Goal: Download file/media

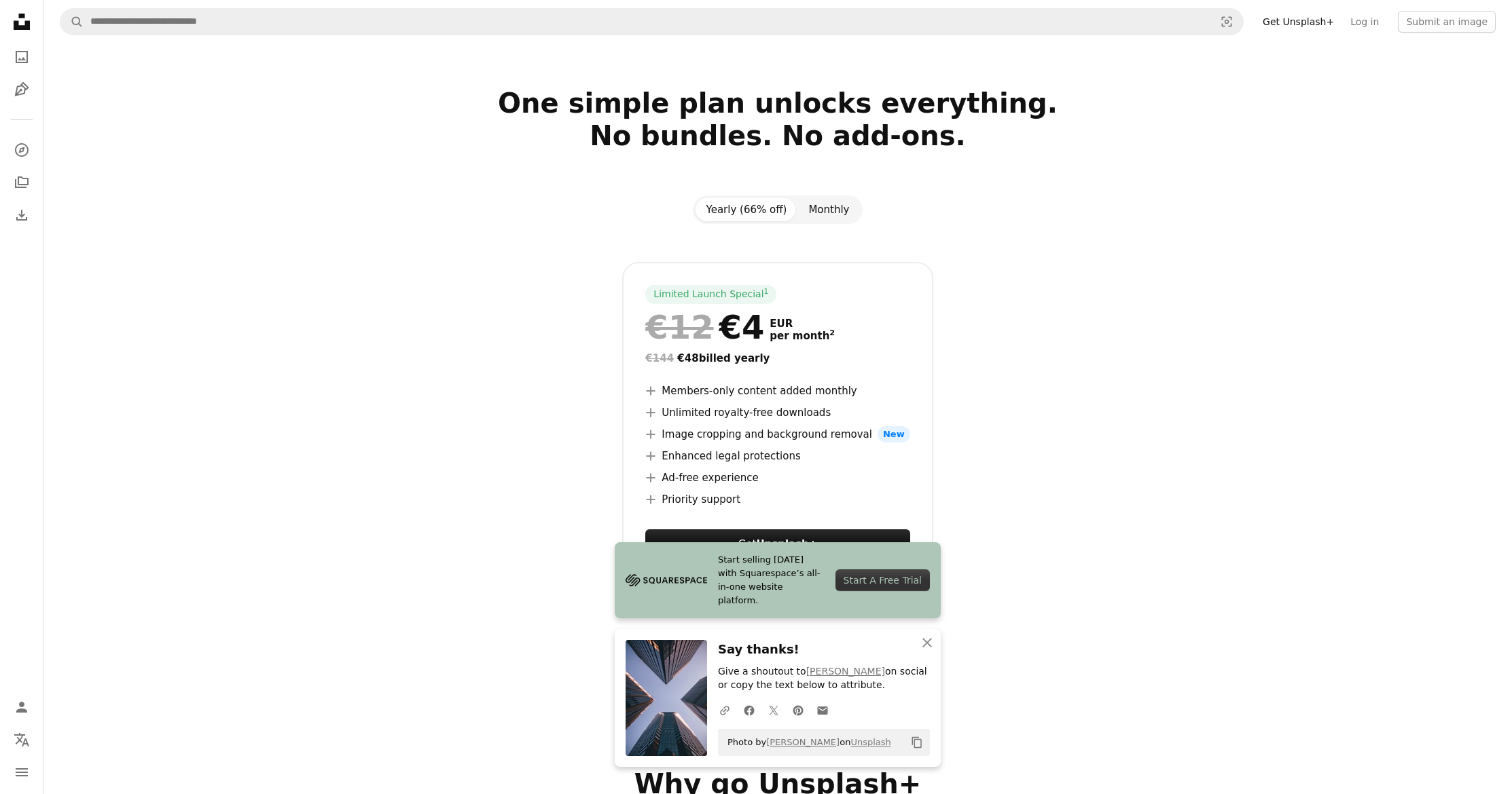
click at [842, 214] on button "Monthly" at bounding box center [828, 210] width 62 height 23
click at [752, 214] on button "Yearly (66% off)" at bounding box center [747, 210] width 103 height 23
click at [928, 642] on icon "An X shape" at bounding box center [927, 643] width 16 height 16
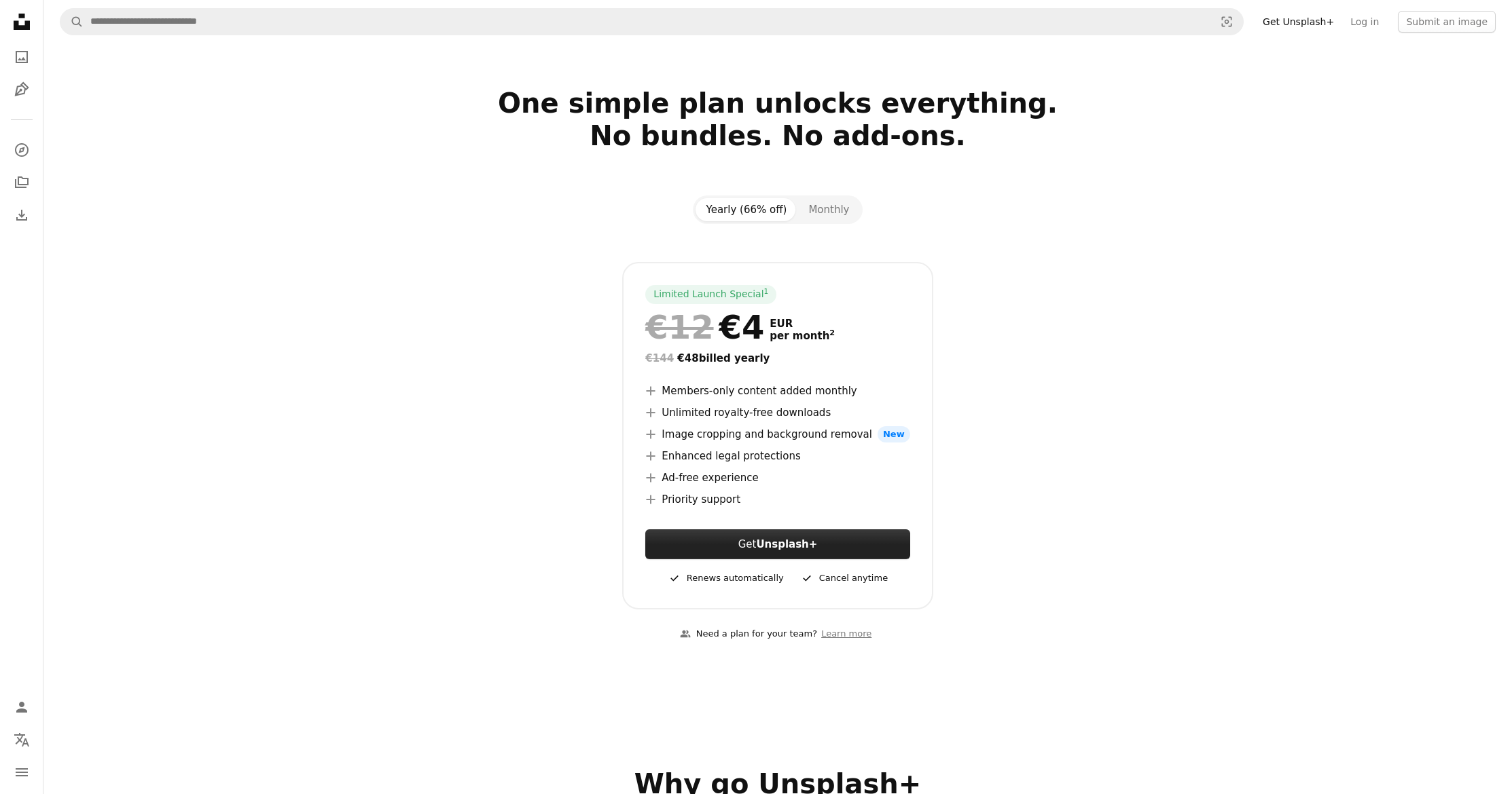
click at [718, 544] on button "Get Unsplash+" at bounding box center [777, 544] width 264 height 30
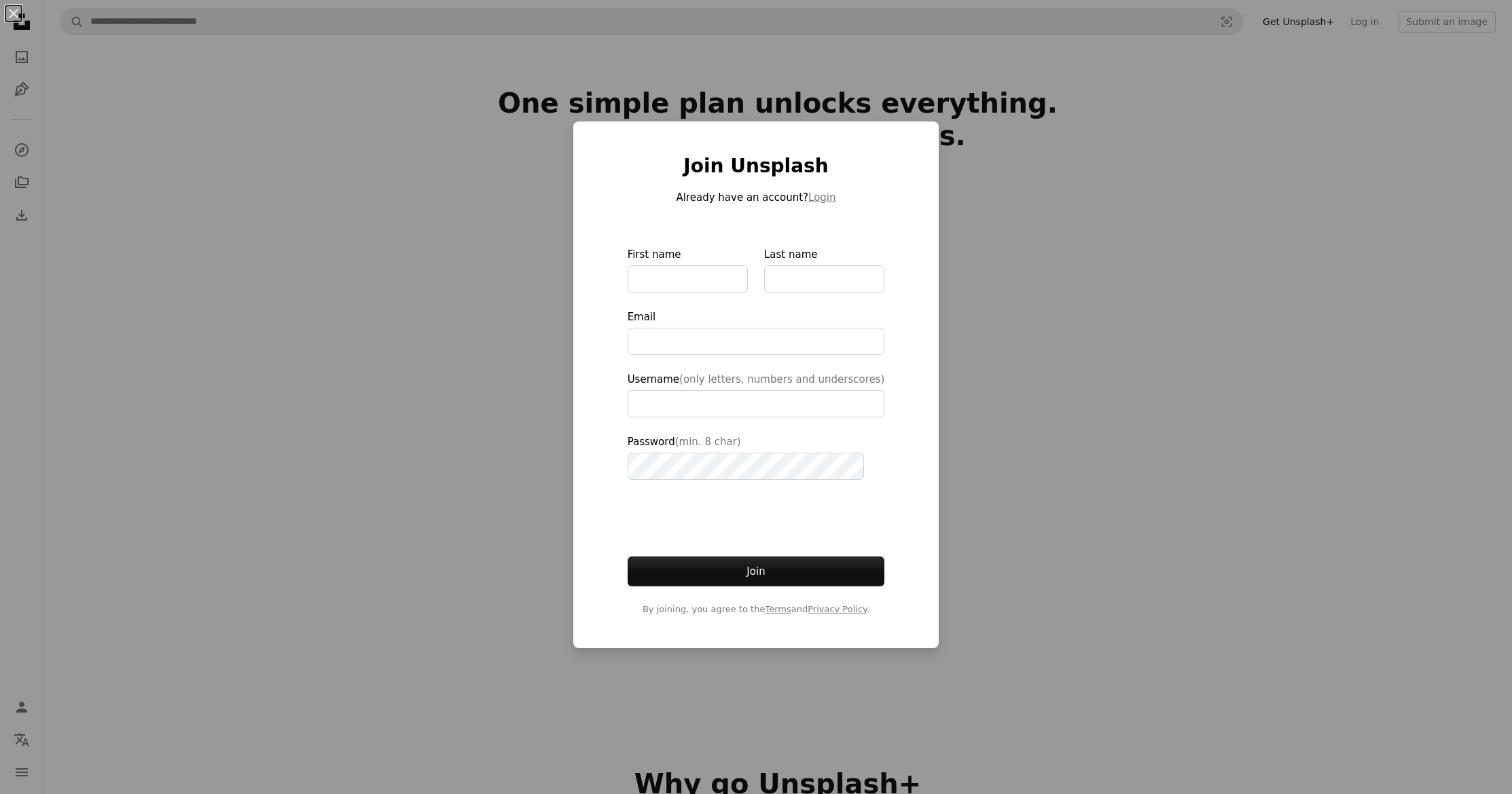
click at [343, 422] on div "An X shape Join Unsplash Already have an account? Login First name Last name Em…" at bounding box center [756, 397] width 1512 height 794
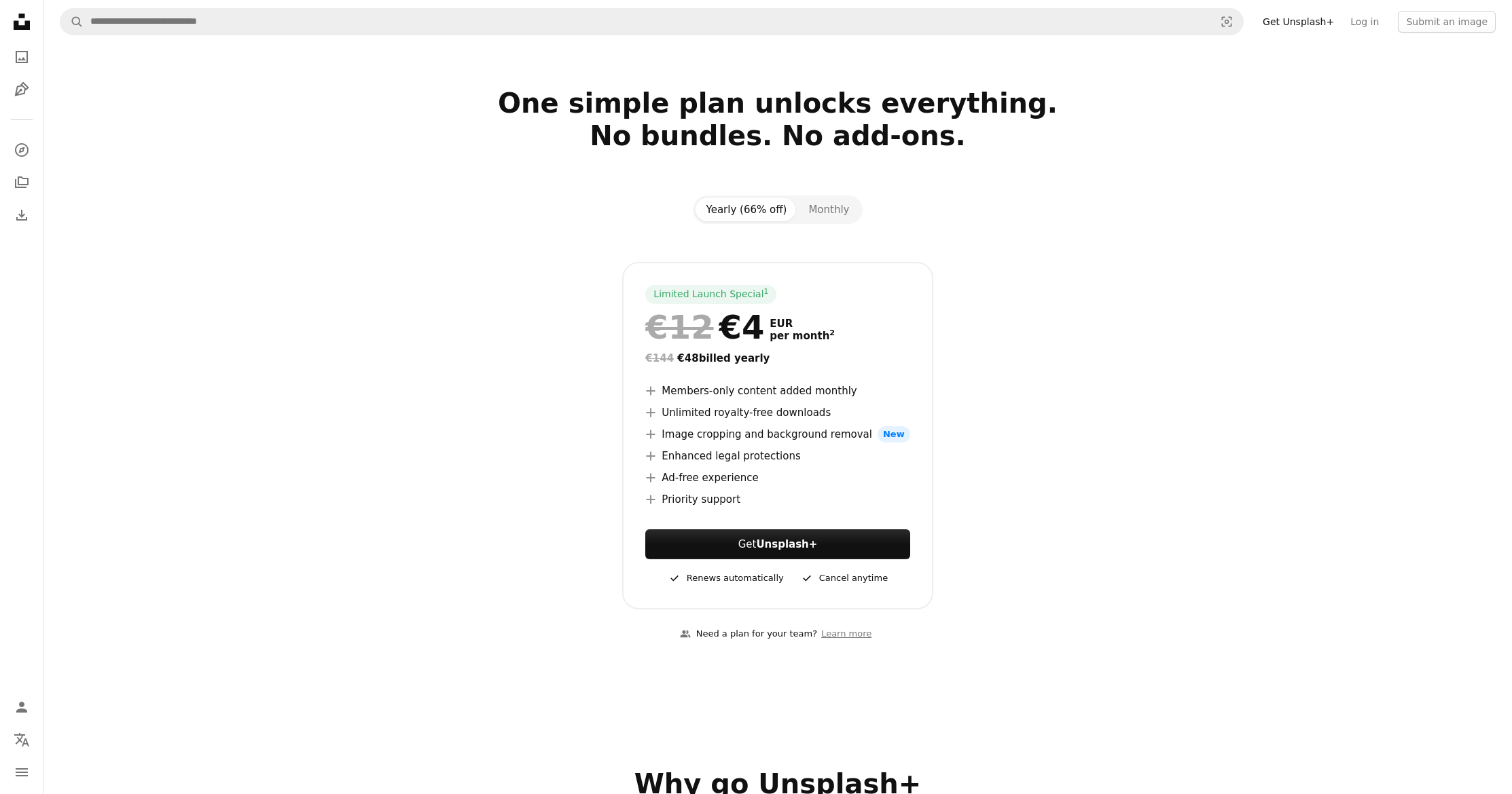
click at [307, 133] on section "One simple plan unlocks everything. No bundles. No add-ons. Yearly (66% off) Mo…" at bounding box center [778, 373] width 1468 height 572
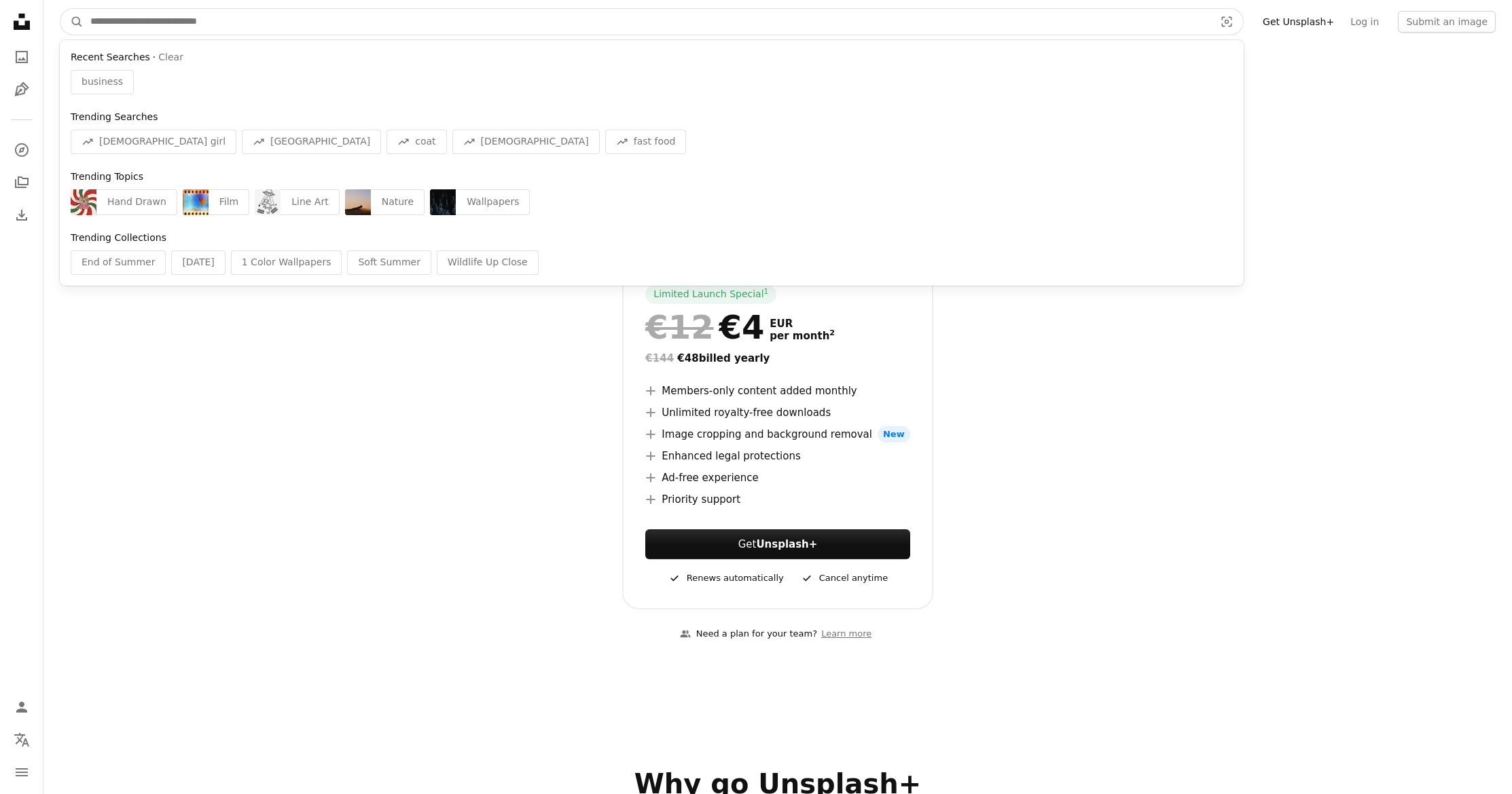
click at [123, 11] on input "Find visuals sitewide" at bounding box center [647, 21] width 1127 height 26
click at [163, 24] on input "Find visuals sitewide" at bounding box center [647, 21] width 1127 height 26
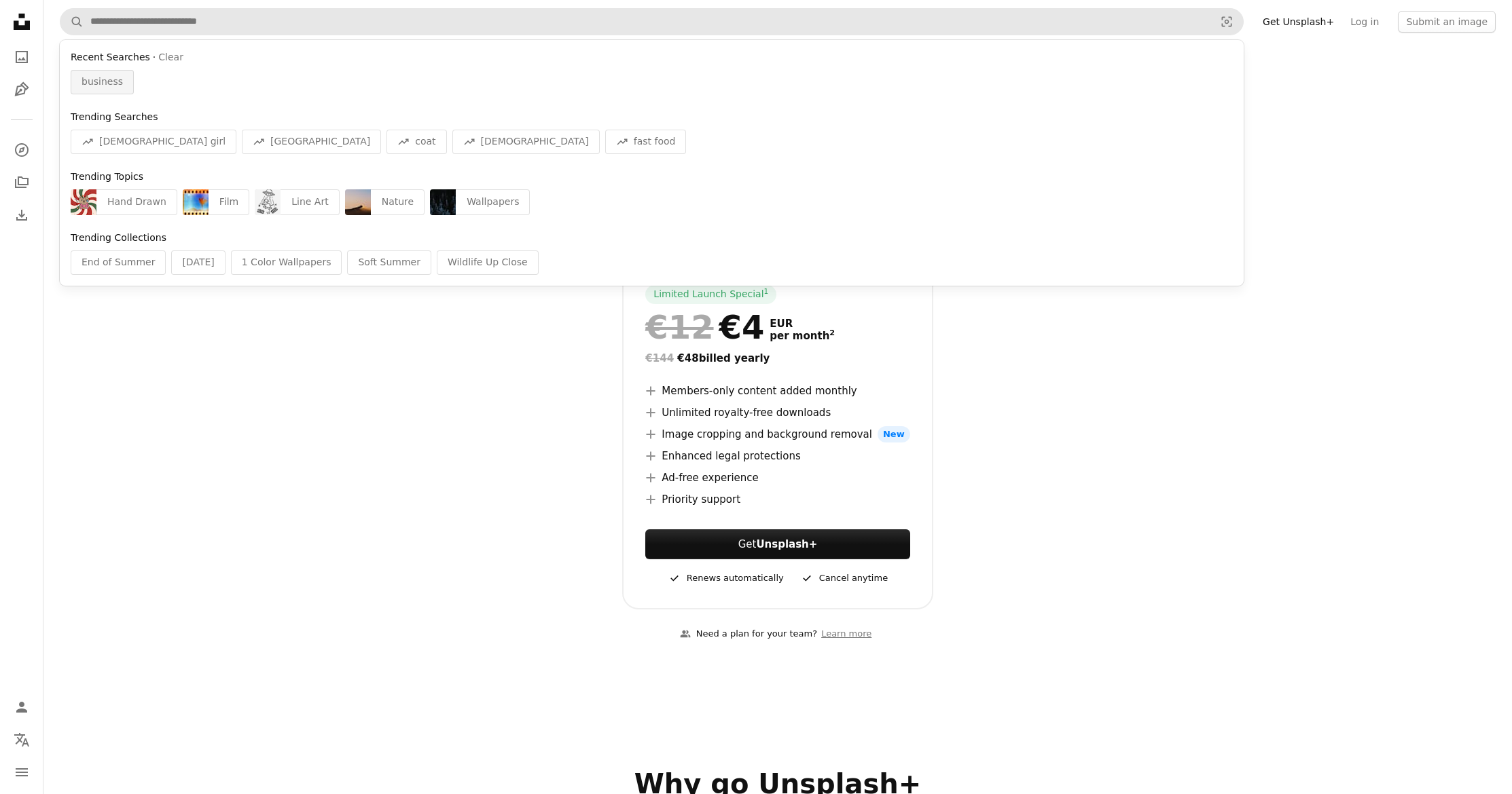
click at [96, 74] on div "business" at bounding box center [102, 81] width 63 height 24
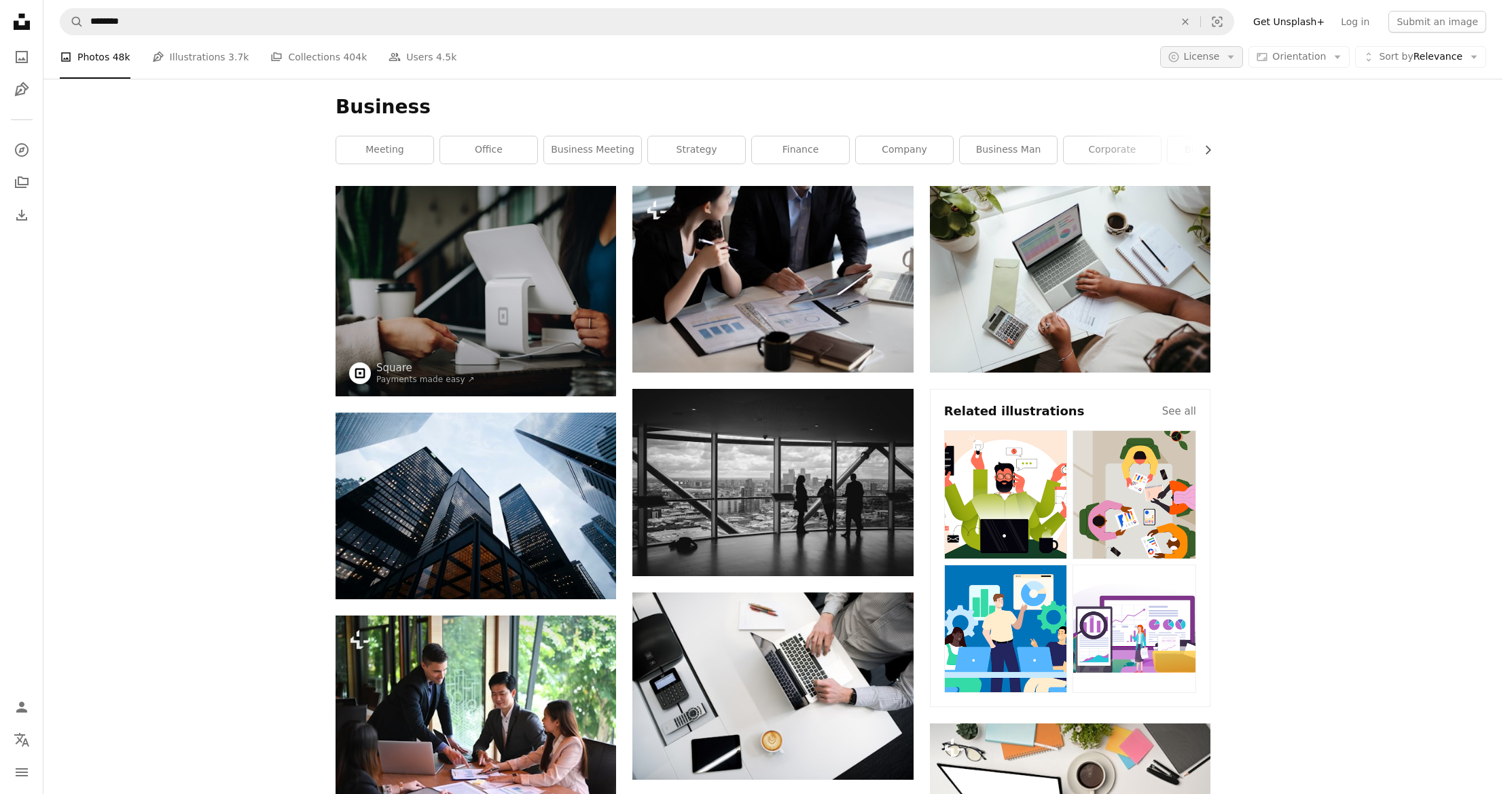
scroll to position [11583, 0]
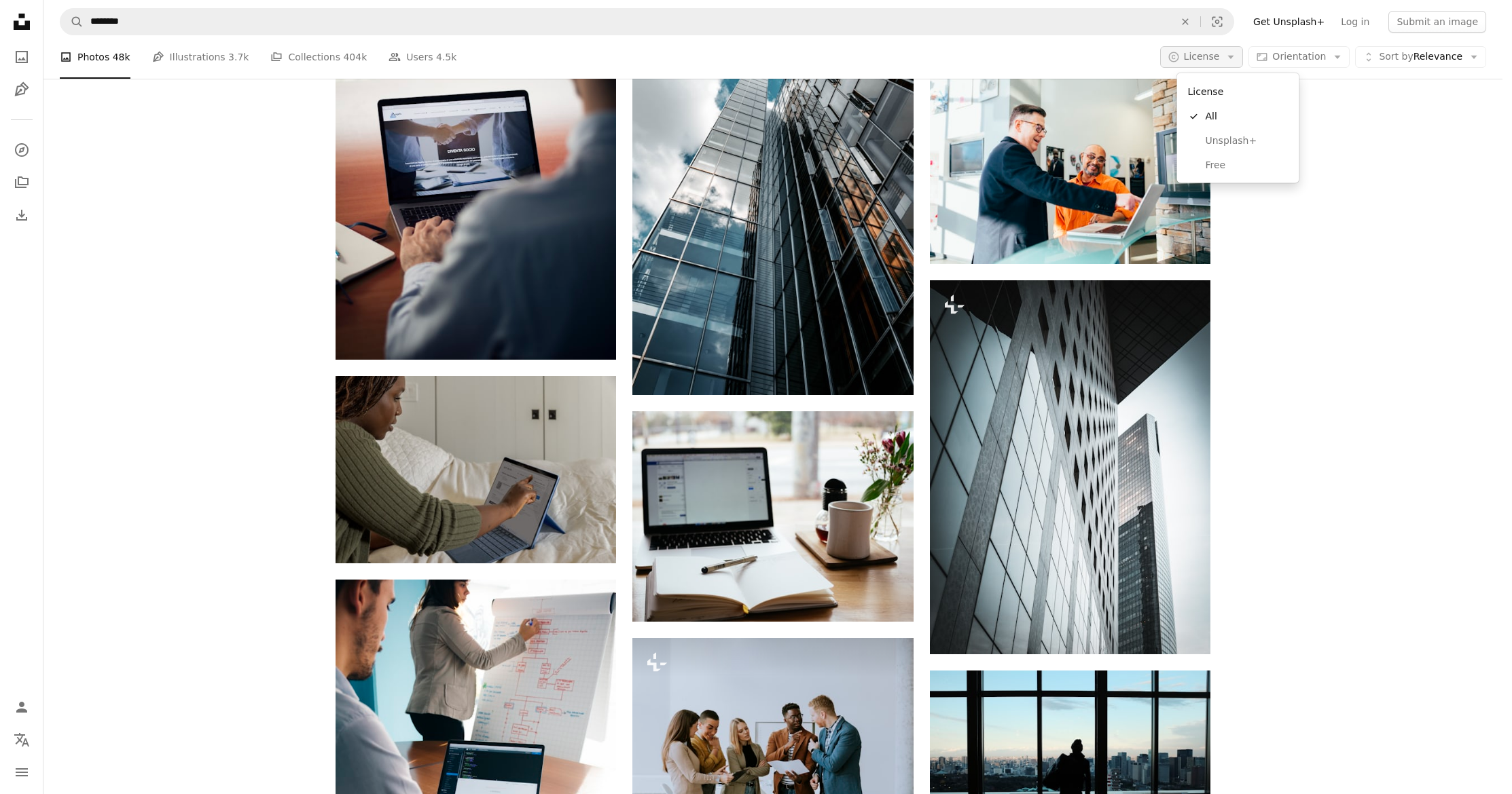
click at [1237, 58] on icon "Arrow down" at bounding box center [1231, 57] width 13 height 13
click at [1214, 158] on span "Free" at bounding box center [1246, 165] width 82 height 14
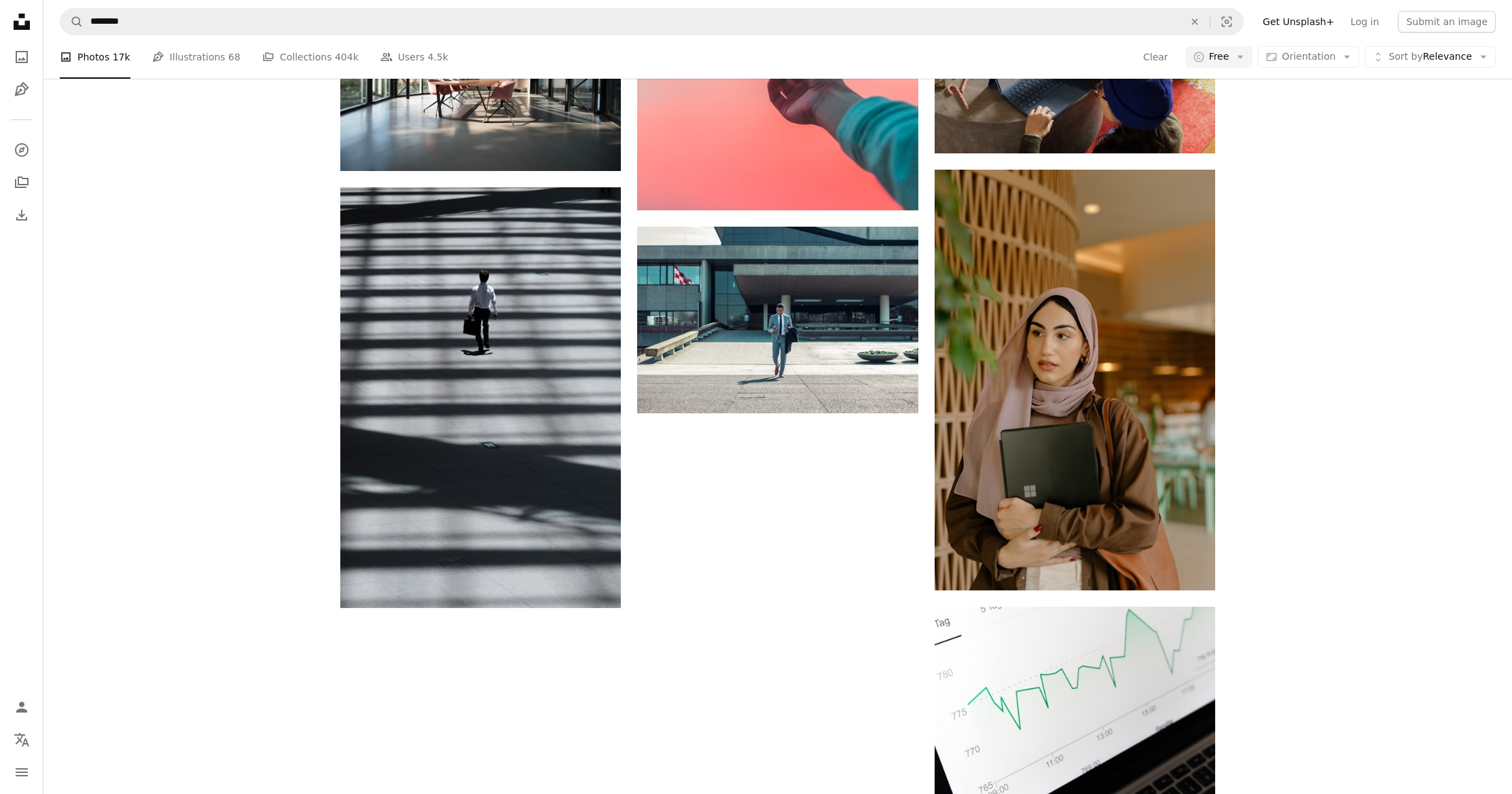
scroll to position [3784, 0]
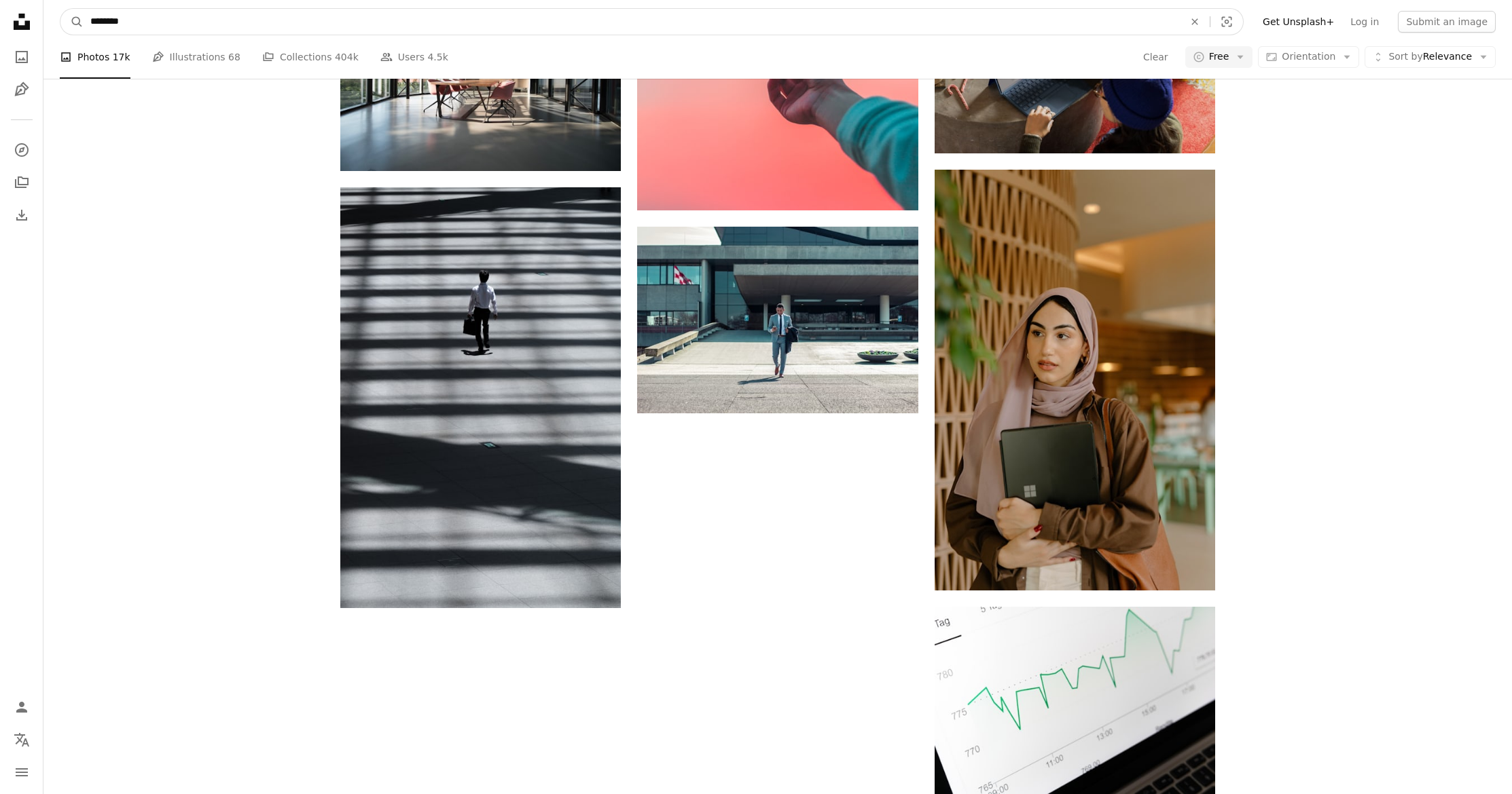
click at [244, 19] on input "********" at bounding box center [631, 21] width 1096 height 26
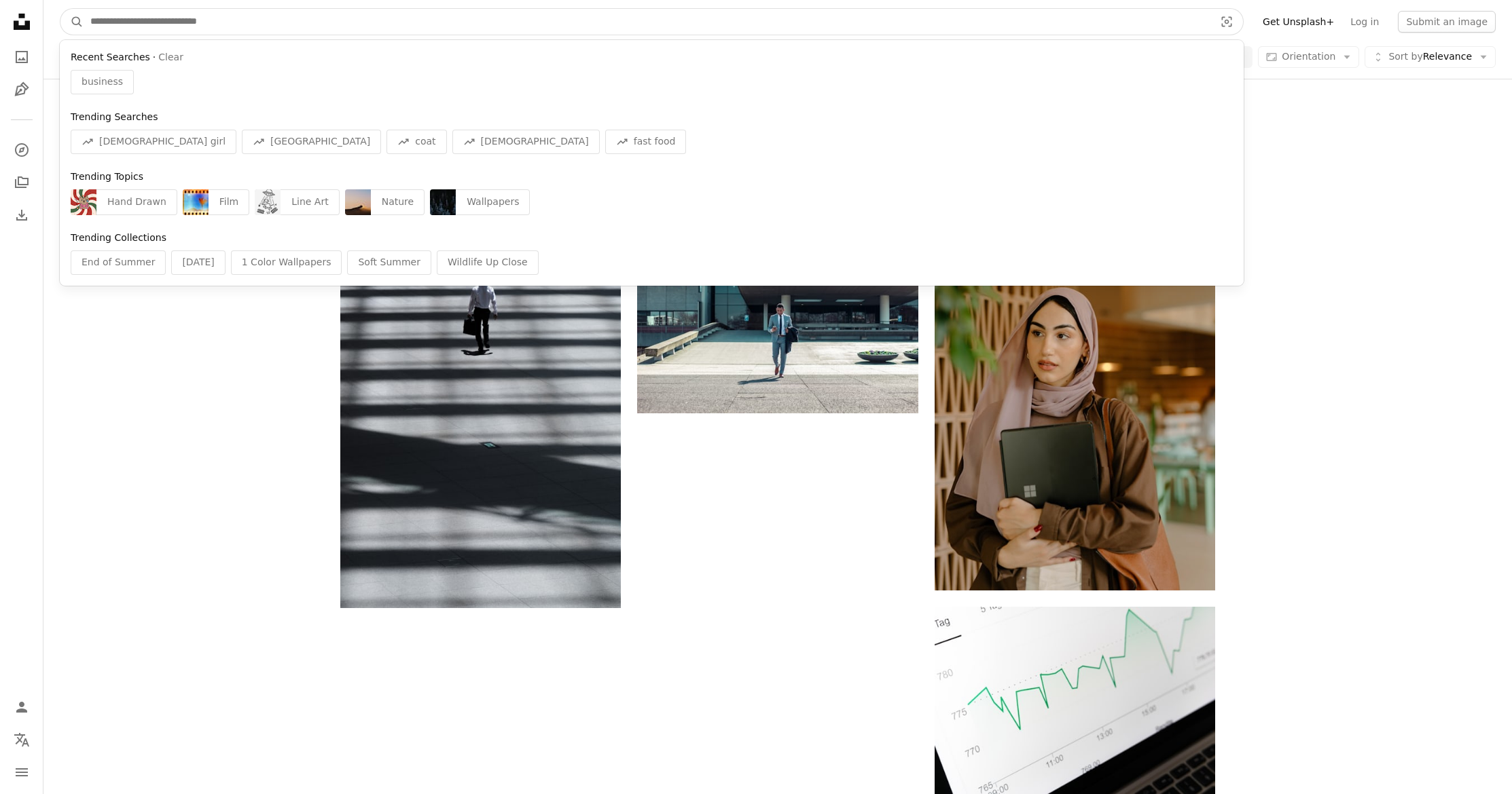
click at [72, 21] on button "A magnifying glass" at bounding box center [72, 21] width 23 height 26
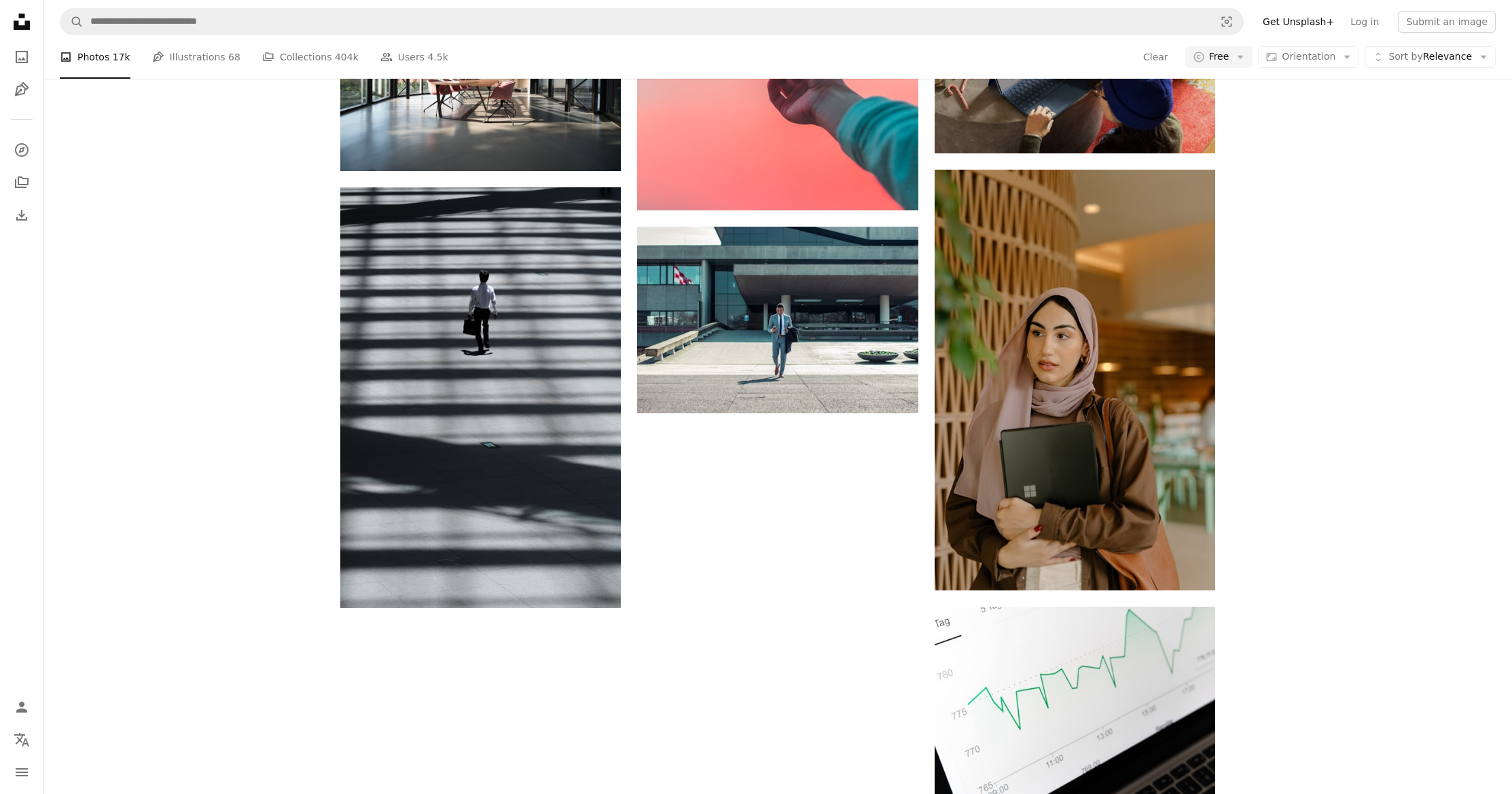
click at [198, 60] on link "Pen Tool Illustrations 68" at bounding box center [196, 56] width 88 height 44
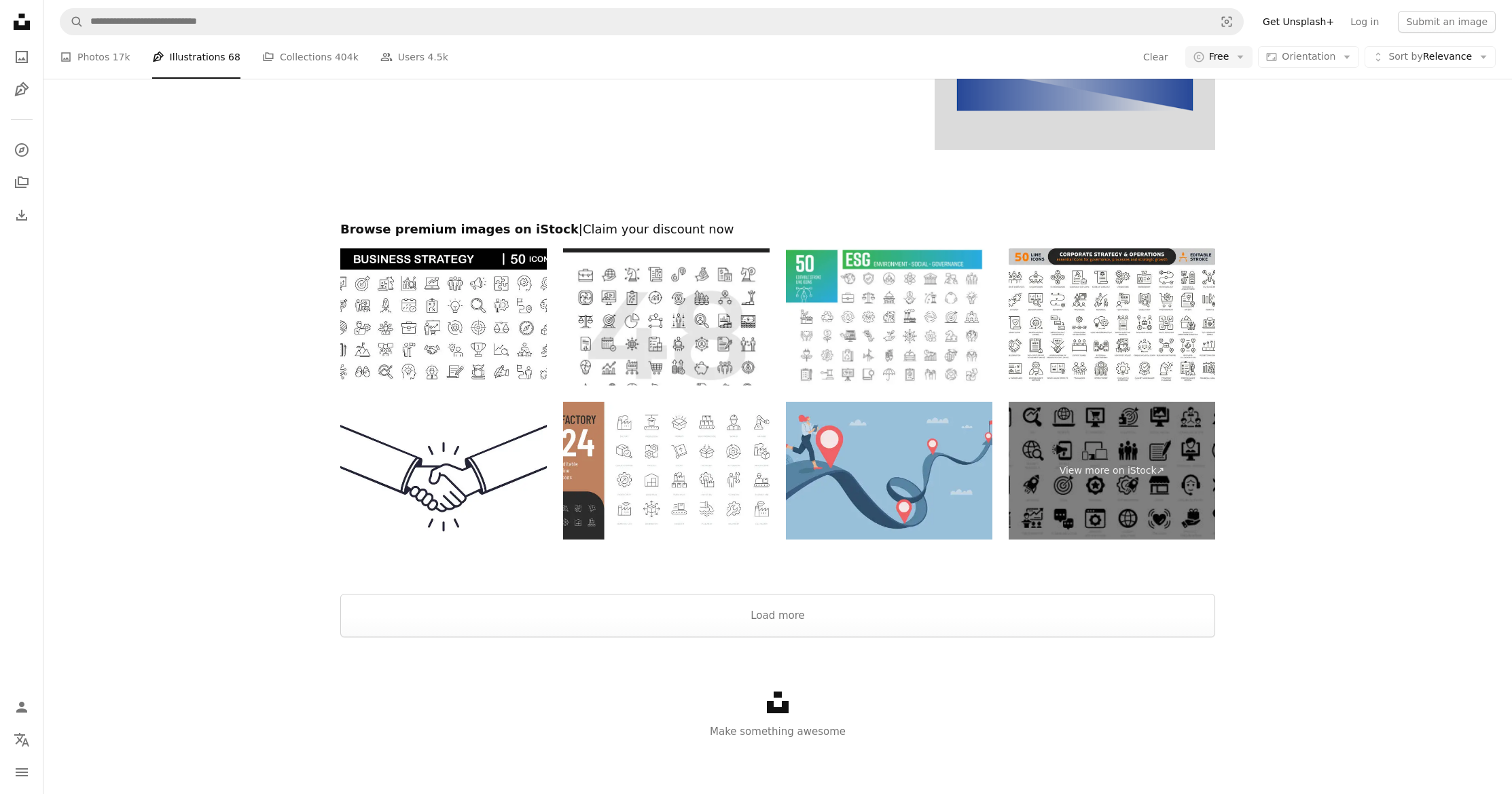
scroll to position [160, 0]
click at [325, 69] on link "A stack of folders Collections 404k" at bounding box center [309, 56] width 96 height 44
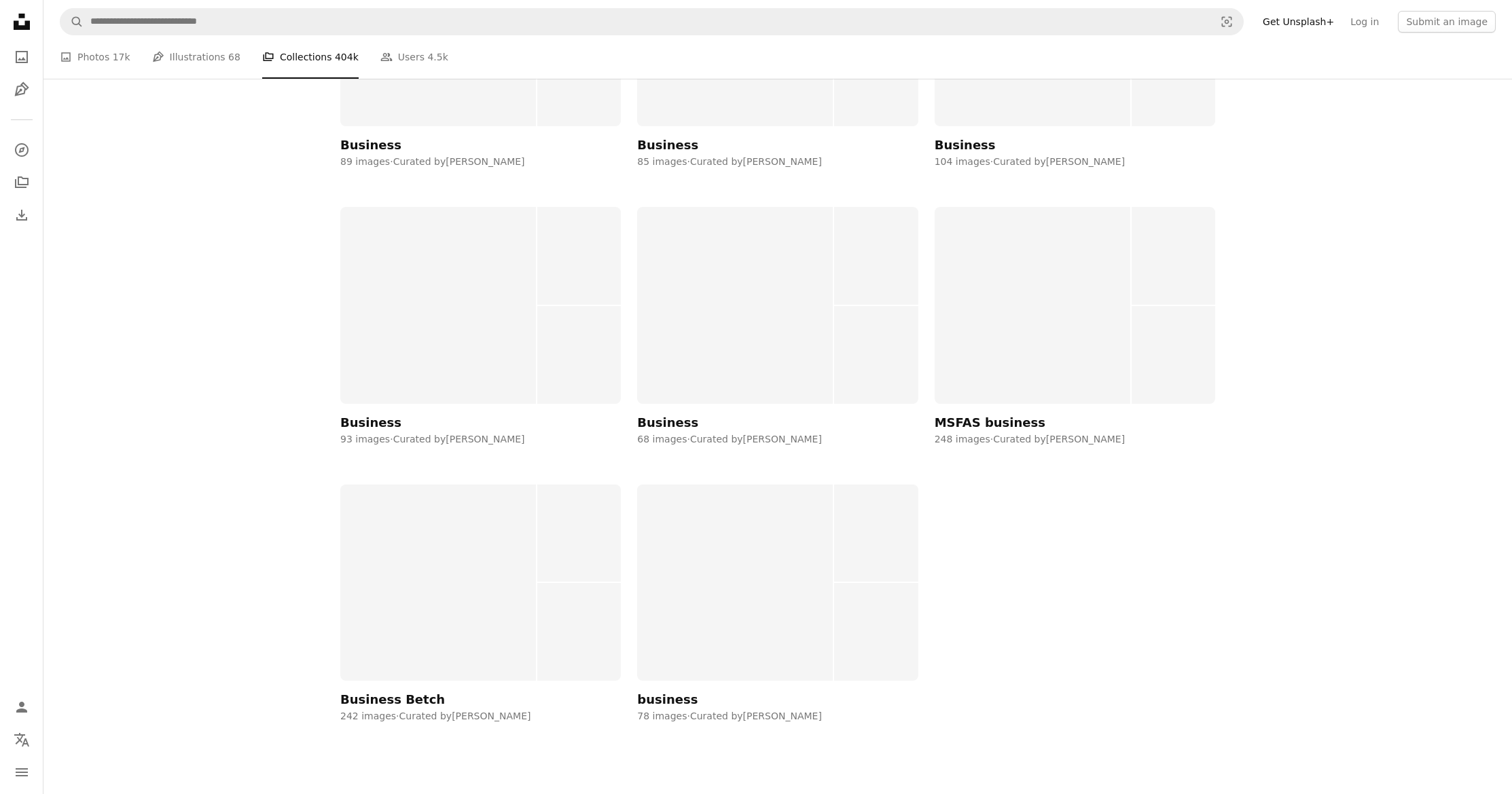
scroll to position [5134, 0]
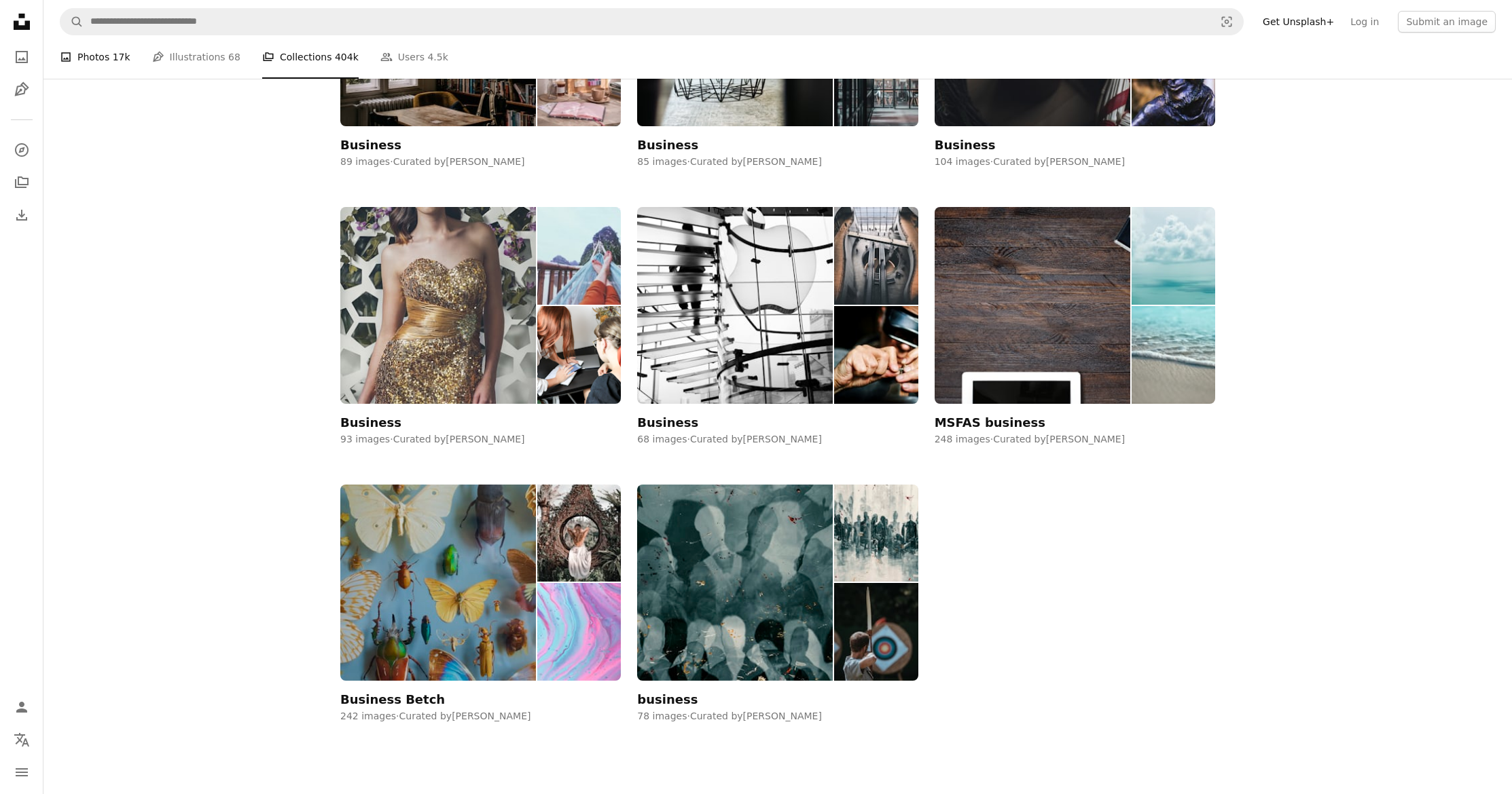
click at [92, 63] on link "A photo Photos 17k" at bounding box center [95, 56] width 71 height 44
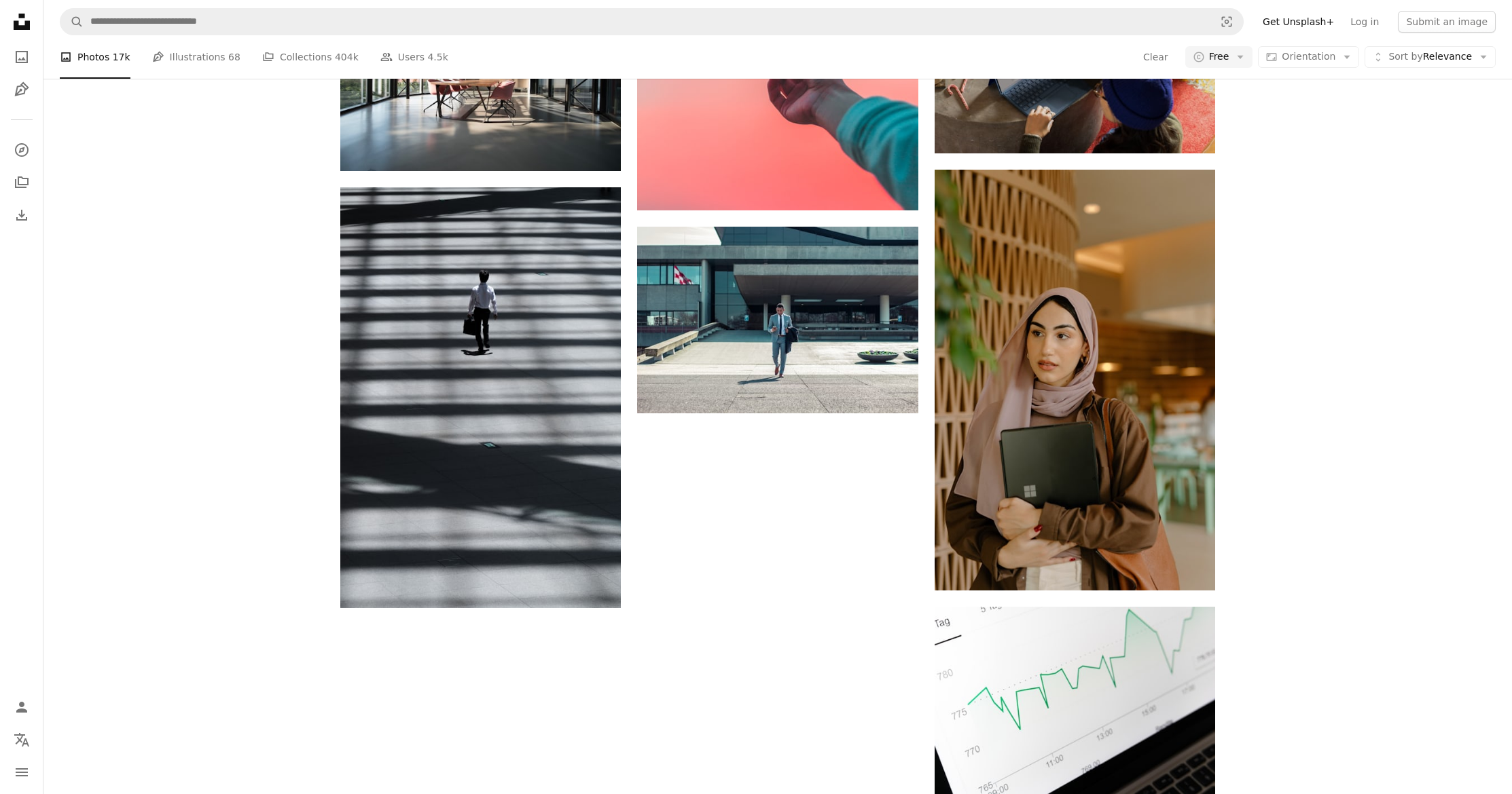
scroll to position [4604, 0]
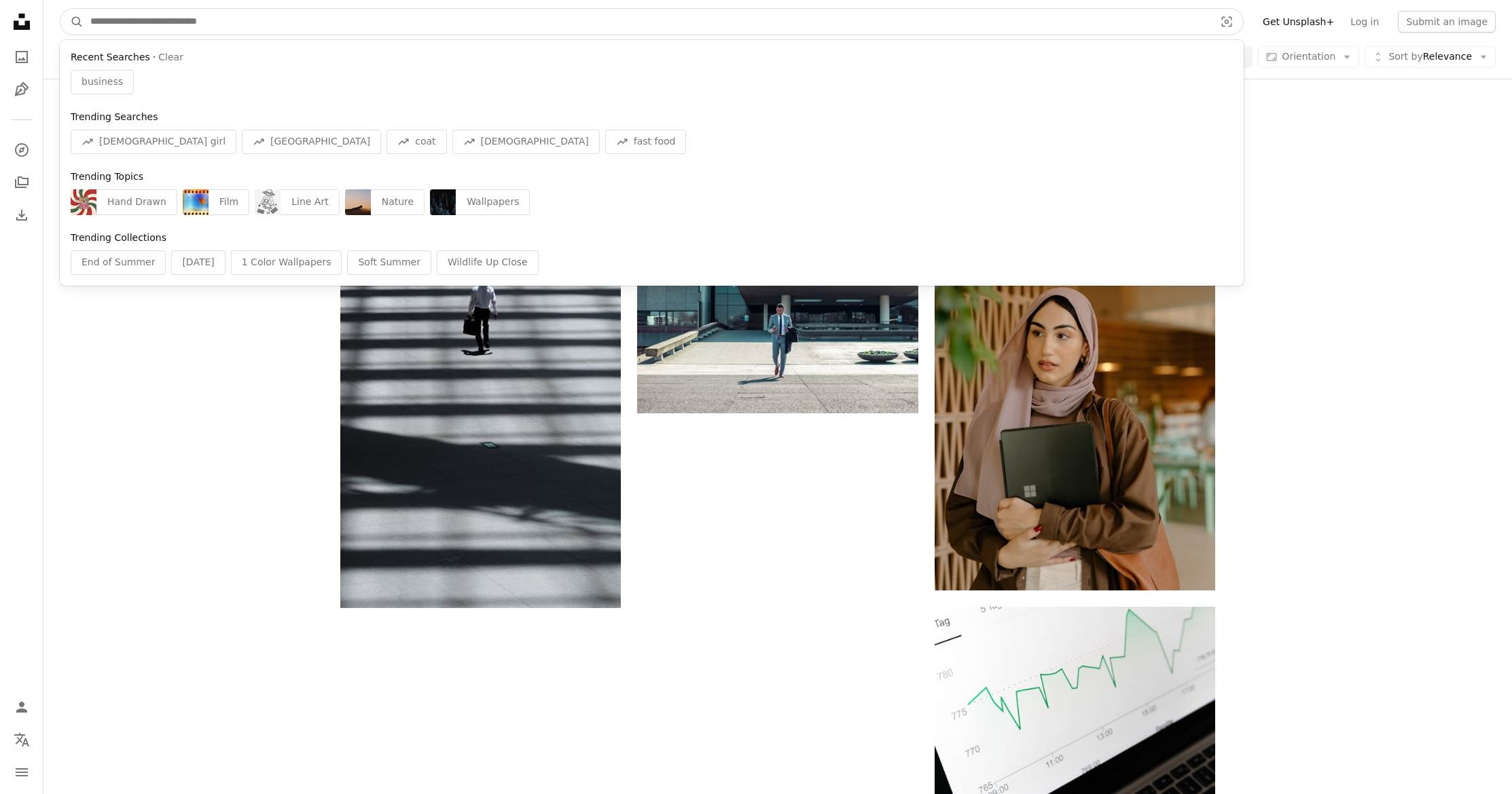
click at [324, 19] on input "Find visuals sitewide" at bounding box center [647, 21] width 1127 height 26
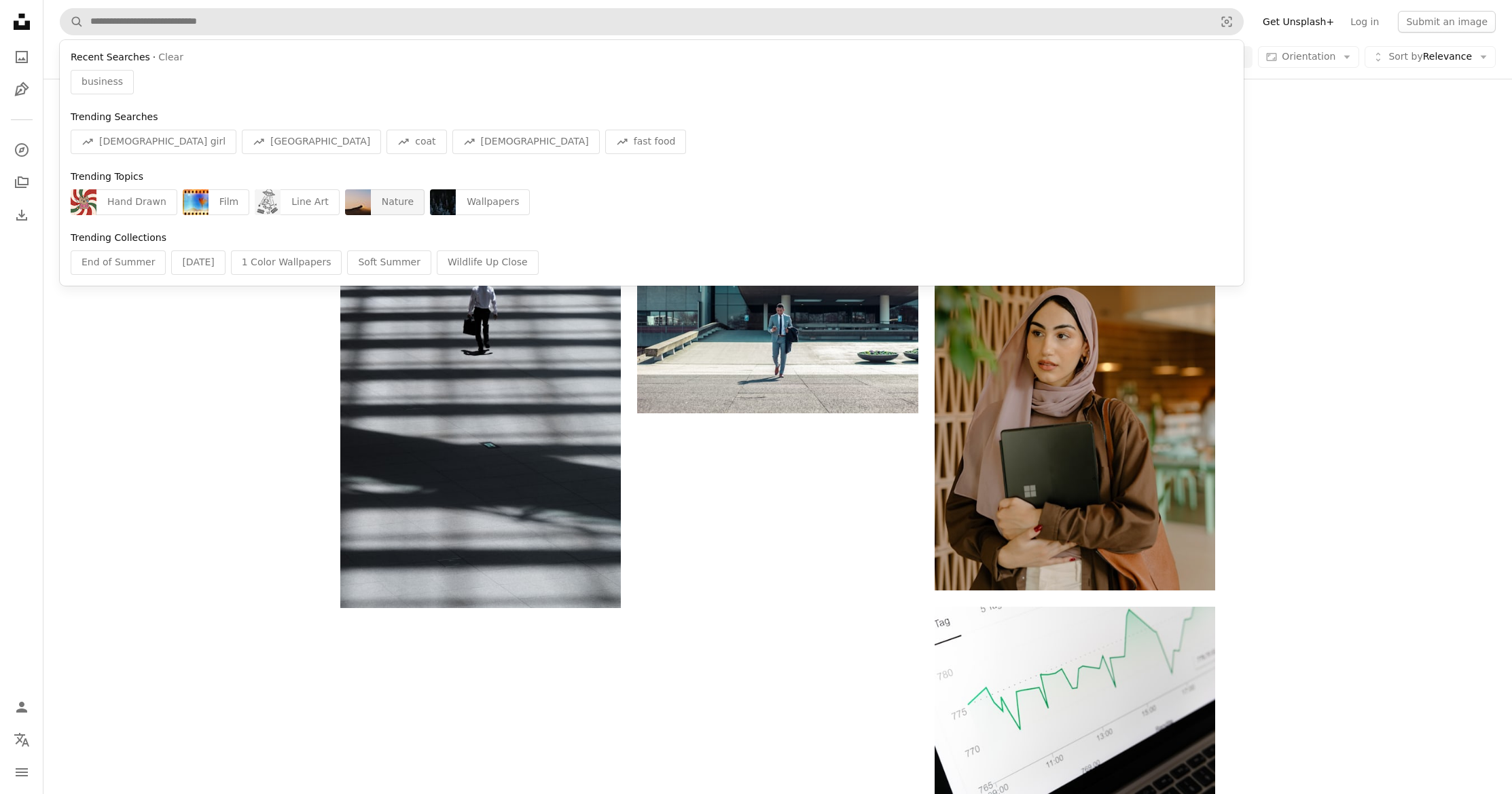
click at [373, 203] on div "Nature" at bounding box center [397, 202] width 53 height 26
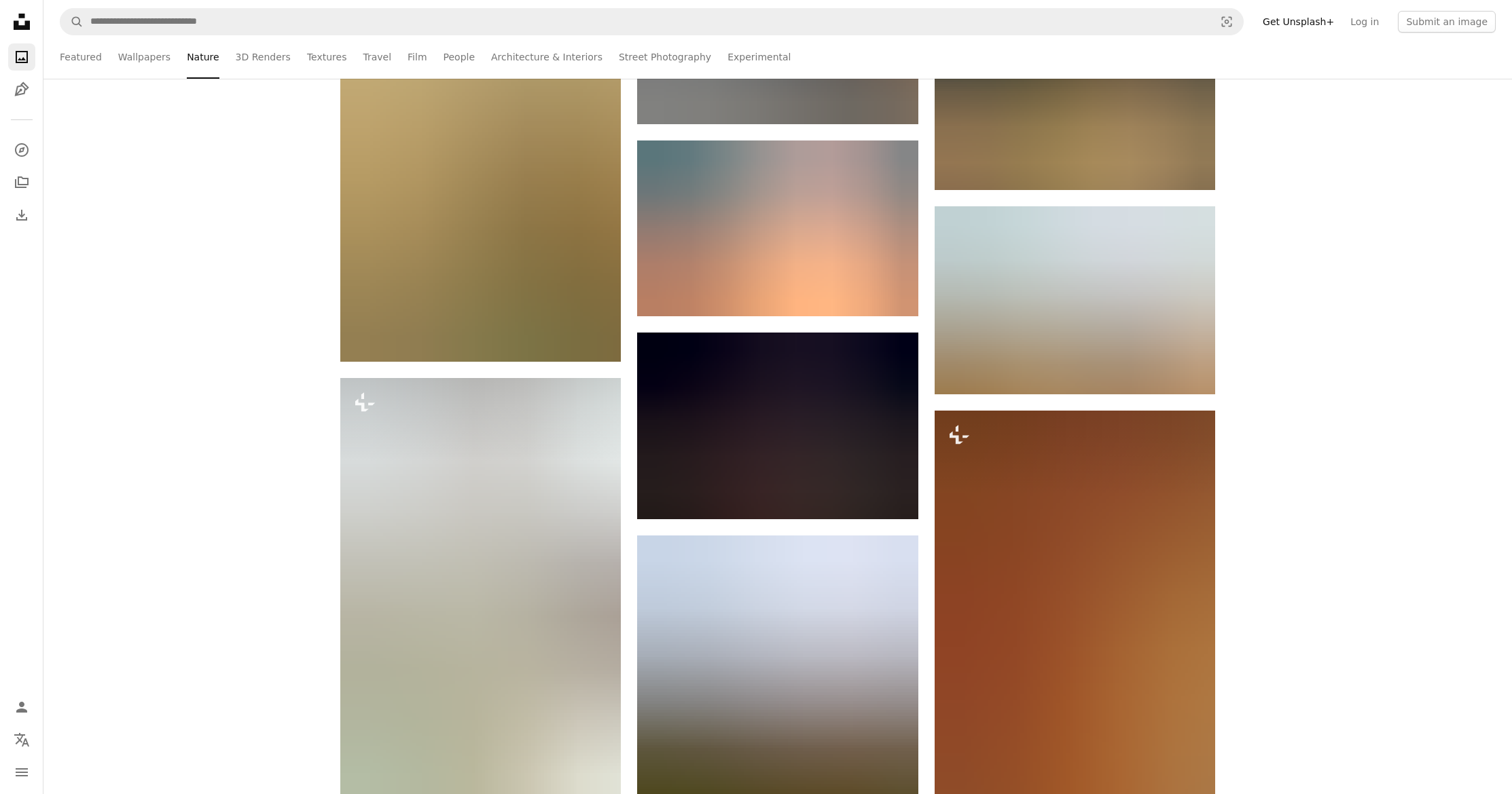
scroll to position [14225, 0]
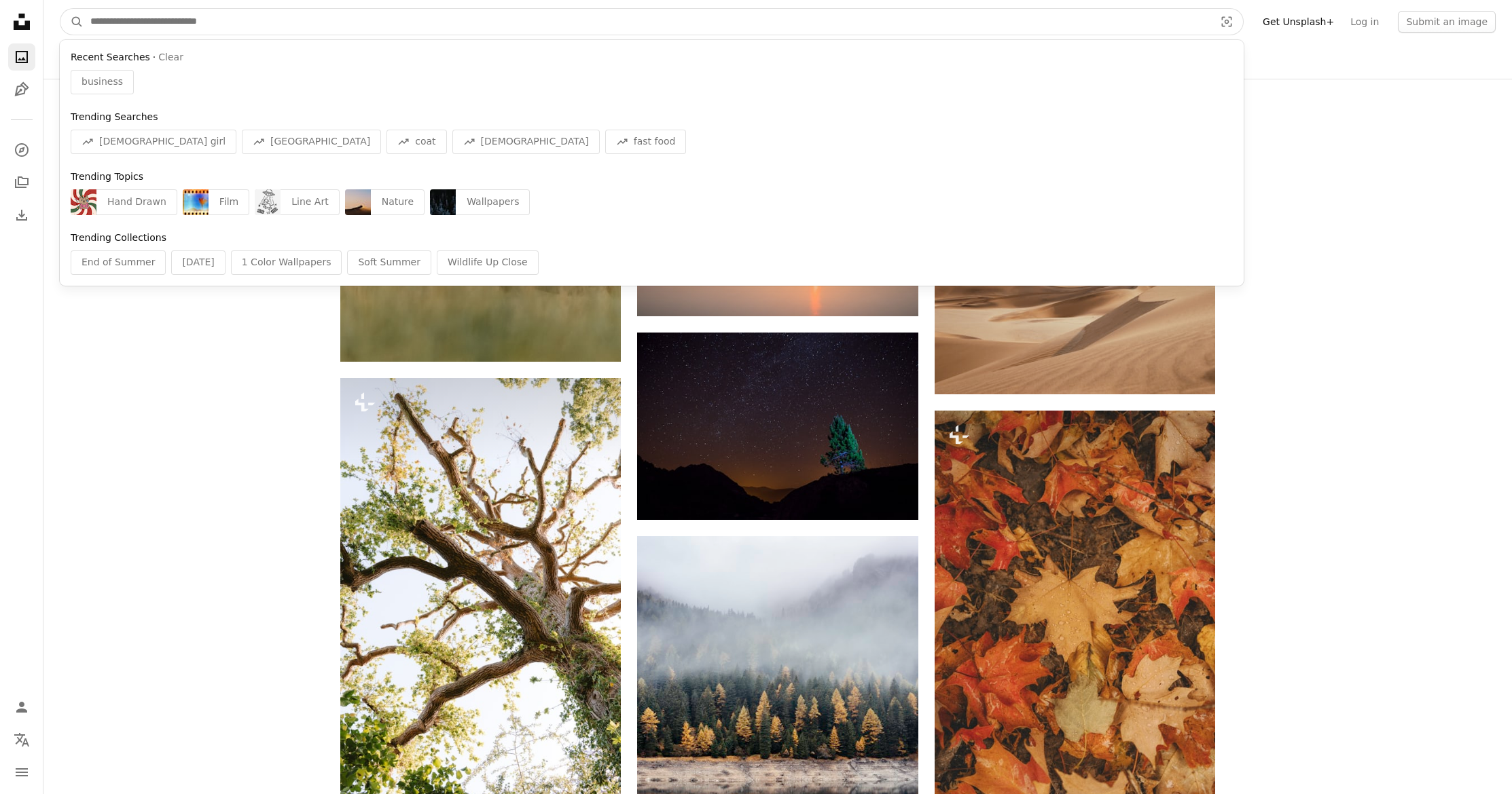
click at [254, 23] on input "Find visuals sitewide" at bounding box center [647, 21] width 1127 height 26
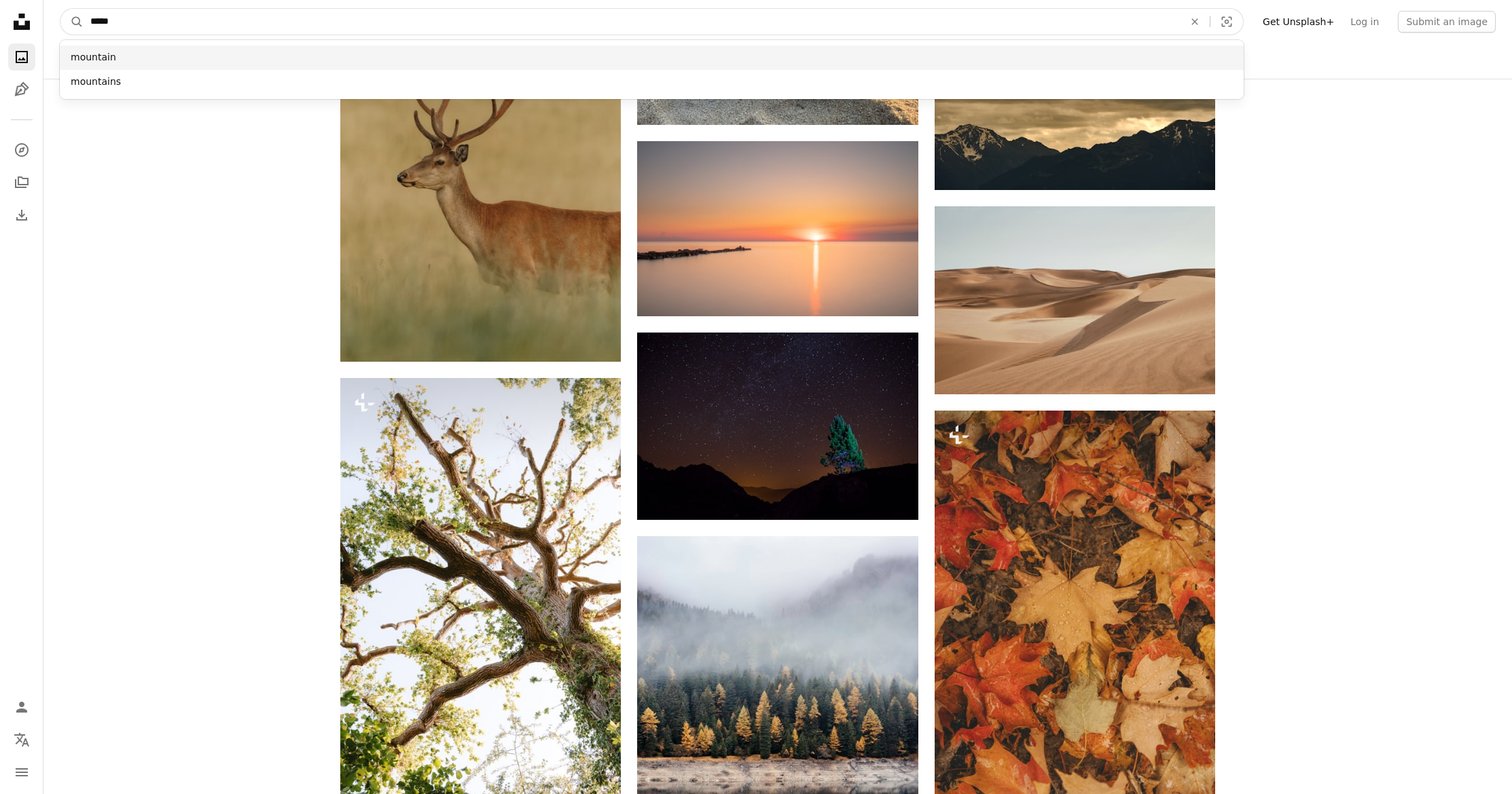
type input "*****"
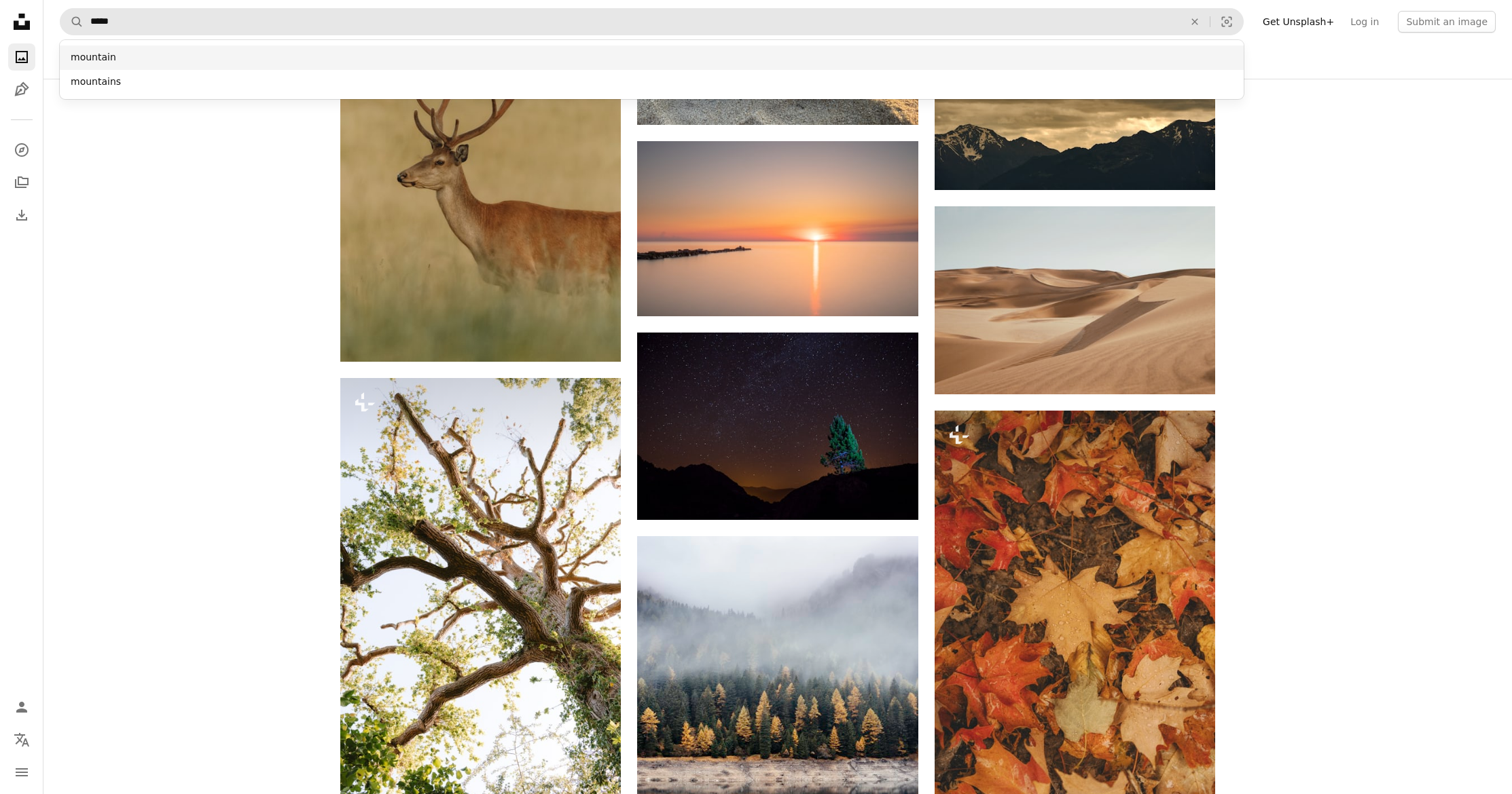
click at [214, 54] on div "mountain" at bounding box center [652, 57] width 1184 height 24
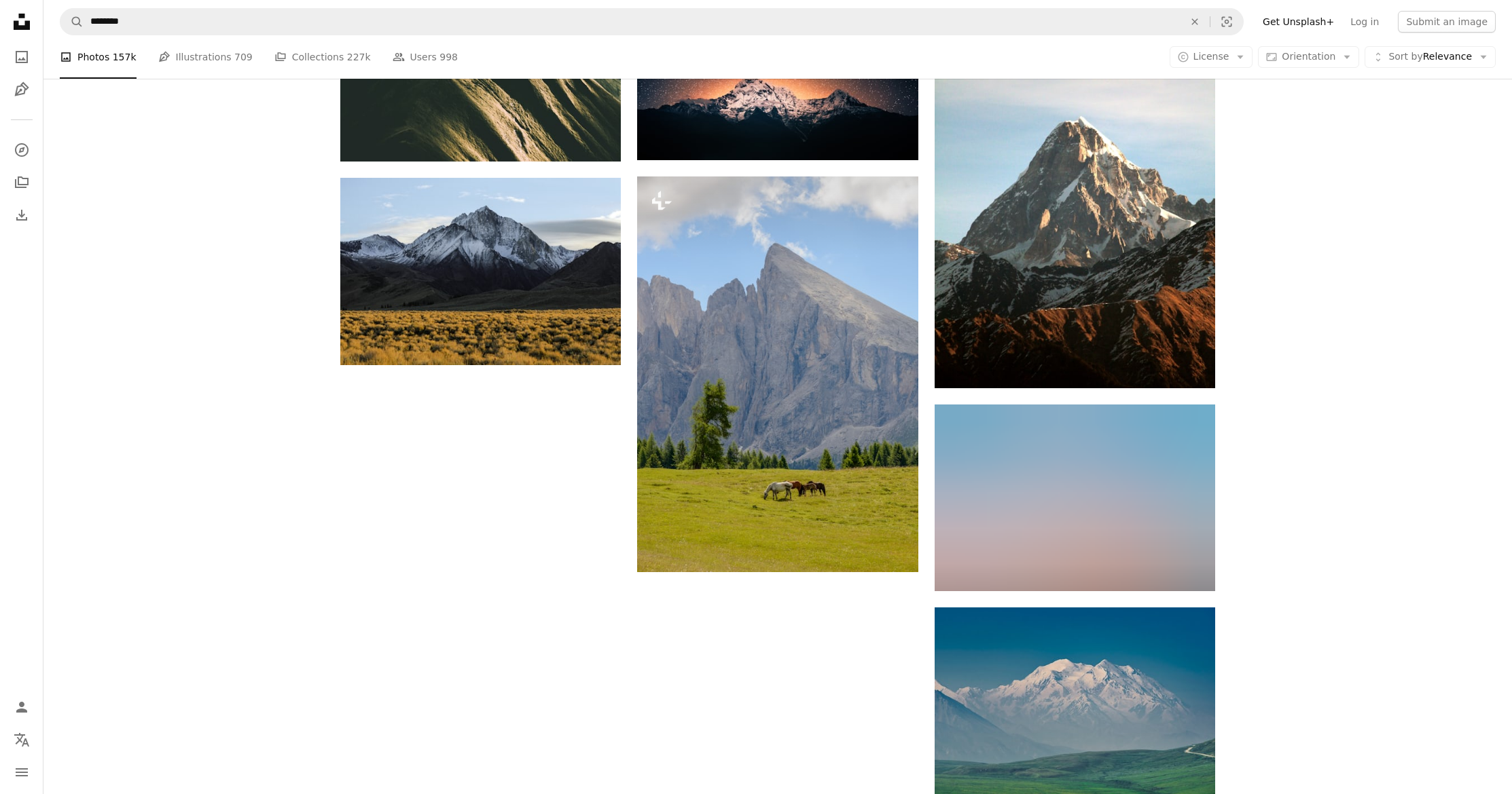
scroll to position [5626, 0]
